Goal: Transaction & Acquisition: Book appointment/travel/reservation

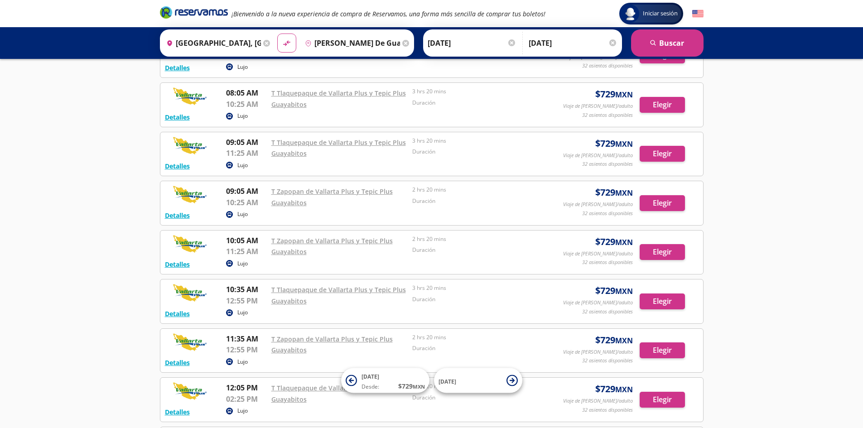
scroll to position [227, 0]
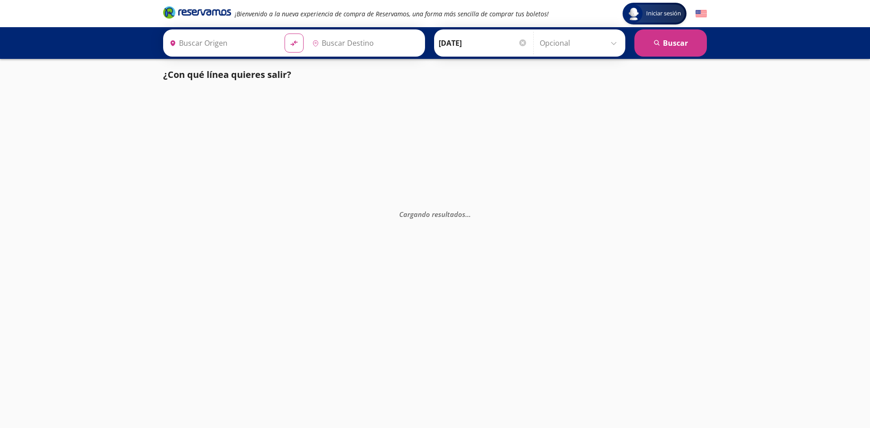
type input "[GEOGRAPHIC_DATA], [GEOGRAPHIC_DATA]"
type input "[PERSON_NAME] De Guayabitos, Nayarit"
